Goal: Task Accomplishment & Management: Complete application form

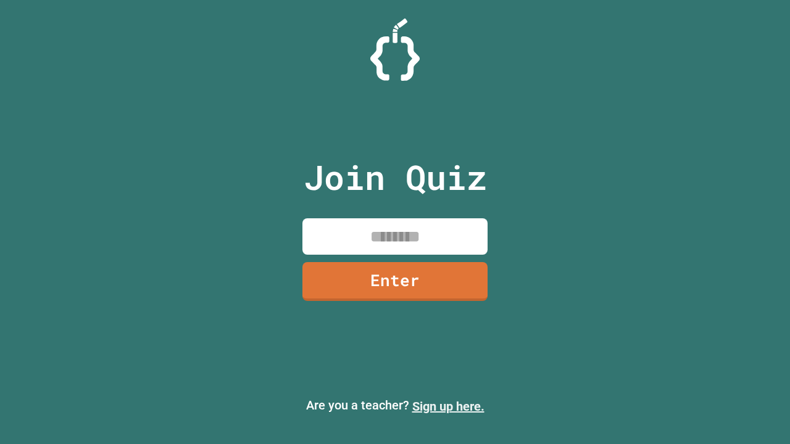
click at [448, 407] on link "Sign up here." at bounding box center [448, 406] width 72 height 15
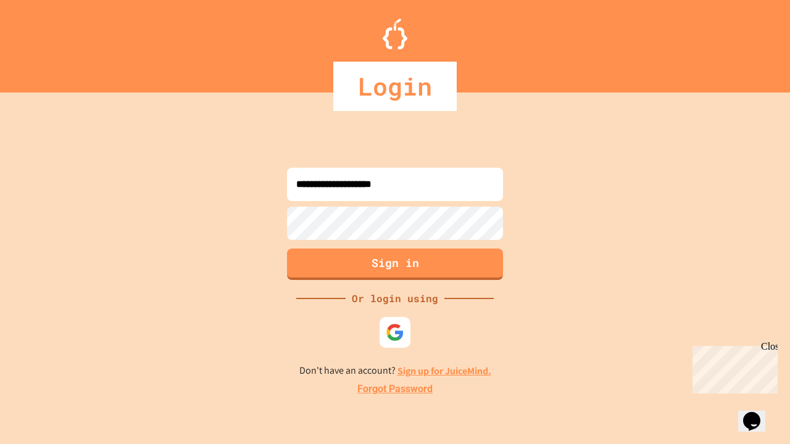
type input "**********"
